Goal: Transaction & Acquisition: Purchase product/service

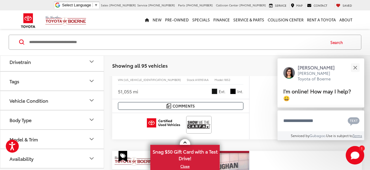
scroll to position [614, 0]
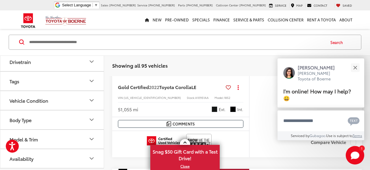
click at [29, 41] on input "Search by Make, Model, or Keyword" at bounding box center [177, 42] width 297 height 14
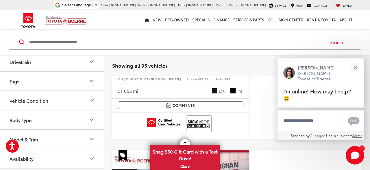
click at [26, 41] on div at bounding box center [24, 42] width 10 height 5
click at [22, 40] on icon at bounding box center [21, 42] width 5 height 5
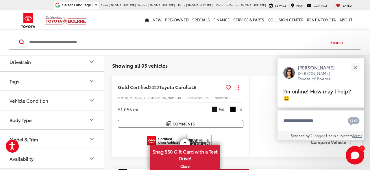
click at [27, 40] on div at bounding box center [24, 42] width 10 height 5
click at [37, 41] on input "Search by Make, Model, or Keyword" at bounding box center [177, 42] width 297 height 14
click at [53, 44] on input "Search by Make, Model, or Keyword" at bounding box center [177, 42] width 297 height 14
click at [34, 42] on input "Search by Make, Model, or Keyword" at bounding box center [177, 42] width 297 height 14
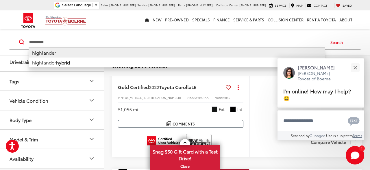
click at [50, 51] on li "highlander" at bounding box center [177, 52] width 297 height 10
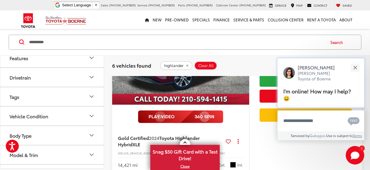
scroll to position [781, 0]
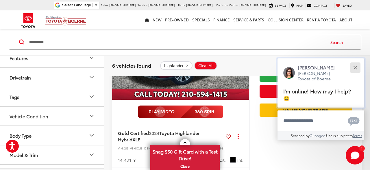
click at [355, 67] on button "Close" at bounding box center [355, 67] width 12 height 12
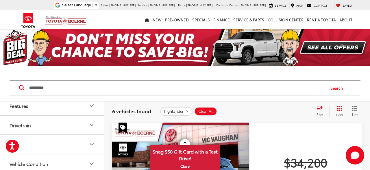
scroll to position [0, 0]
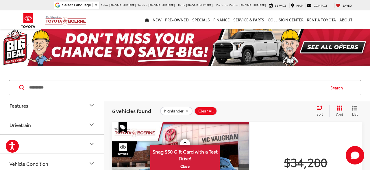
click at [52, 88] on input "**********" at bounding box center [177, 88] width 297 height 14
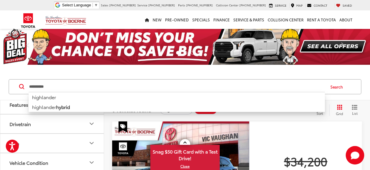
click at [44, 96] on li "highlander" at bounding box center [177, 97] width 297 height 10
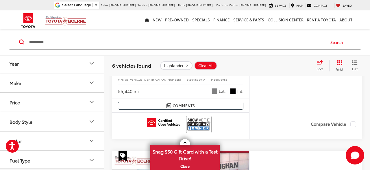
scroll to position [626, 0]
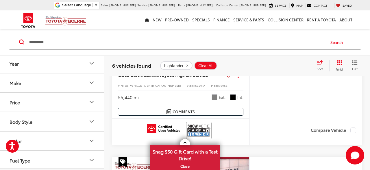
click at [53, 42] on input "**********" at bounding box center [177, 42] width 297 height 14
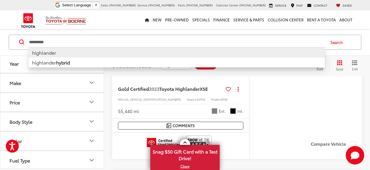
scroll to position [612, 0]
type input "*"
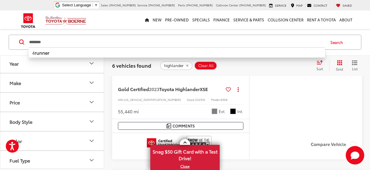
scroll to position [615, 0]
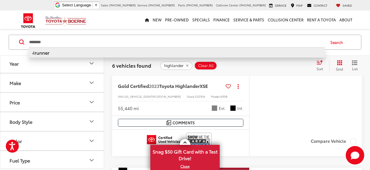
click at [48, 50] on b "runner" at bounding box center [42, 52] width 15 height 7
type input "*******"
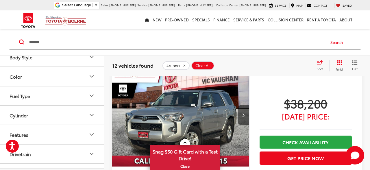
scroll to position [724, 0]
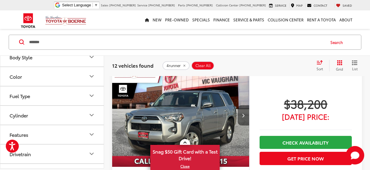
click at [245, 113] on icon "Next image" at bounding box center [243, 115] width 3 height 4
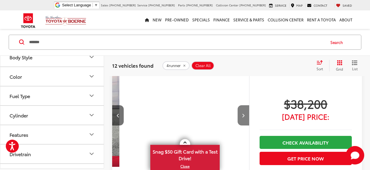
scroll to position [0, 138]
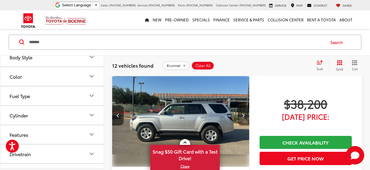
click at [245, 113] on icon "Next image" at bounding box center [243, 115] width 3 height 4
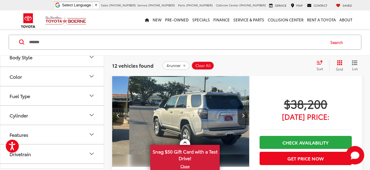
scroll to position [0, 276]
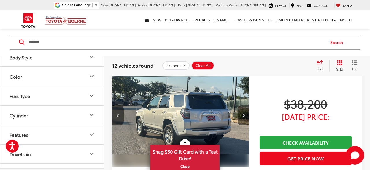
click at [245, 113] on icon "Next image" at bounding box center [243, 115] width 3 height 4
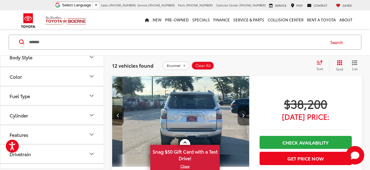
scroll to position [0, 414]
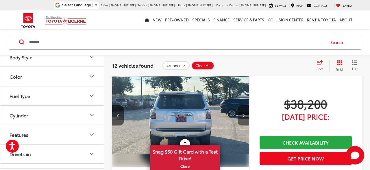
click at [245, 113] on icon "Next image" at bounding box center [243, 115] width 3 height 4
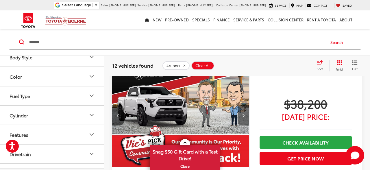
click at [245, 113] on icon "Next image" at bounding box center [243, 115] width 3 height 4
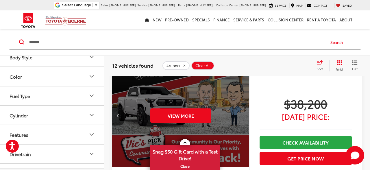
click at [245, 113] on div "View More" at bounding box center [181, 116] width 138 height 104
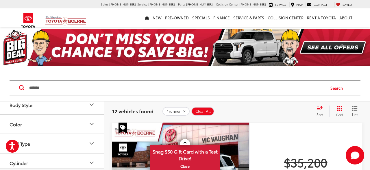
scroll to position [0, 0]
